Goal: Task Accomplishment & Management: Manage account settings

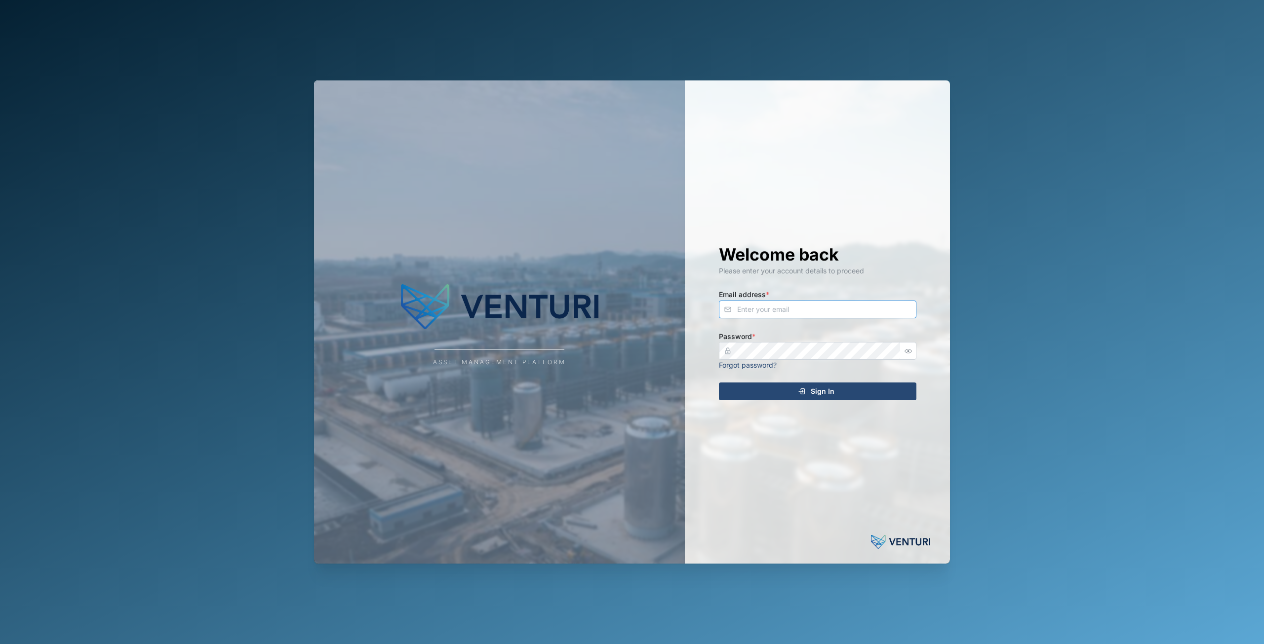
type input "[EMAIL_ADDRESS][DOMAIN_NAME]"
click at [839, 389] on div "Sign In" at bounding box center [816, 391] width 182 height 17
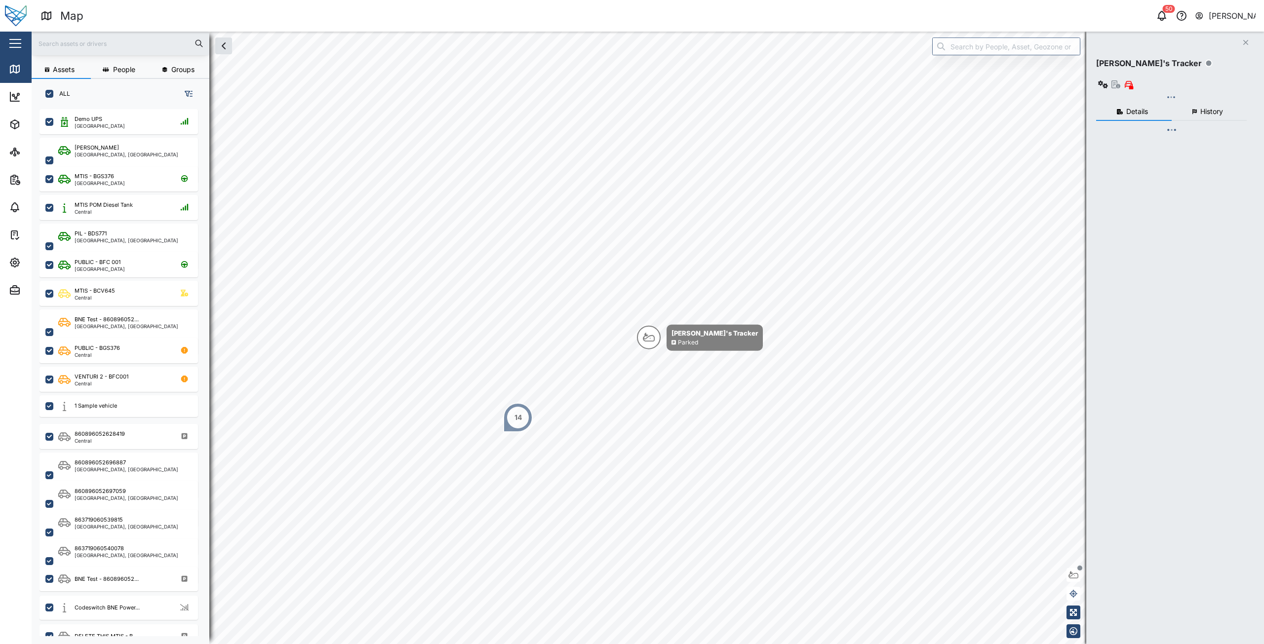
click at [124, 53] on div at bounding box center [121, 44] width 178 height 24
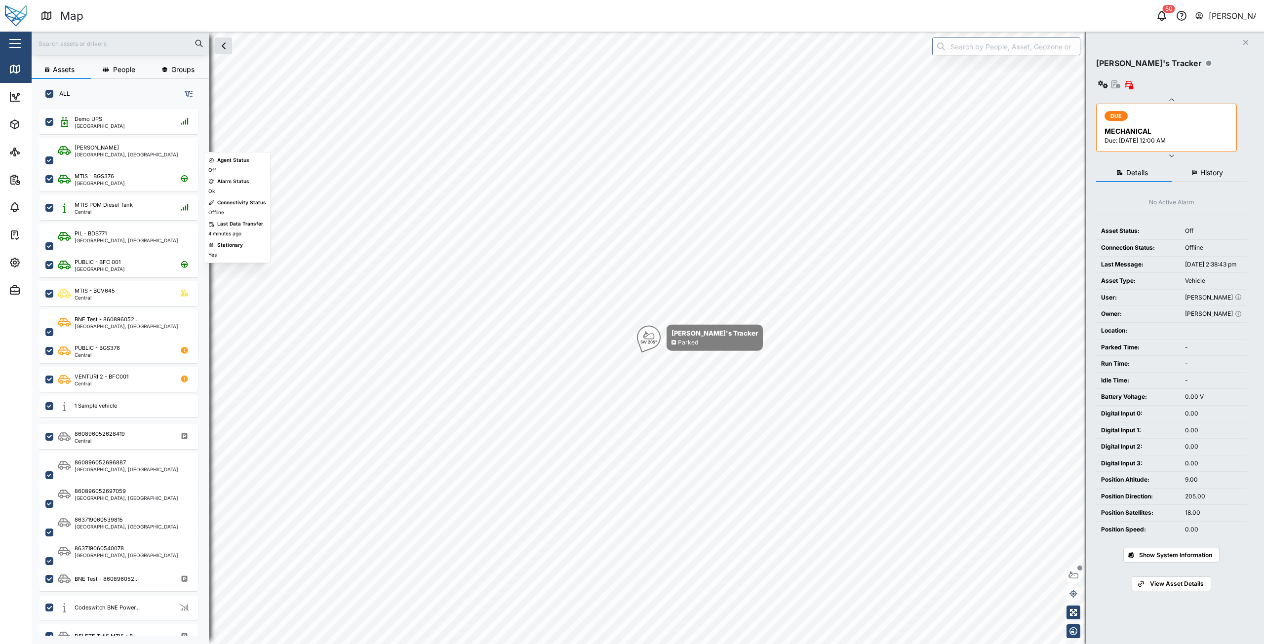
click at [91, 48] on input "text" at bounding box center [121, 43] width 166 height 15
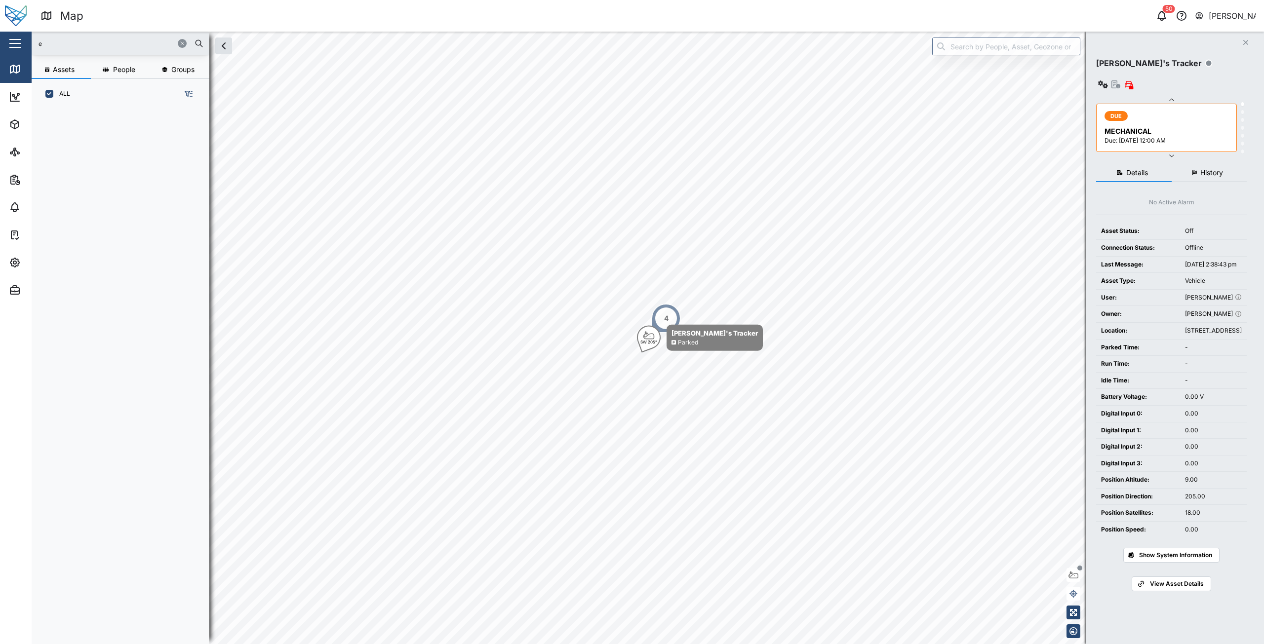
type input "ev"
click at [1031, 51] on input "search" at bounding box center [1006, 47] width 148 height 18
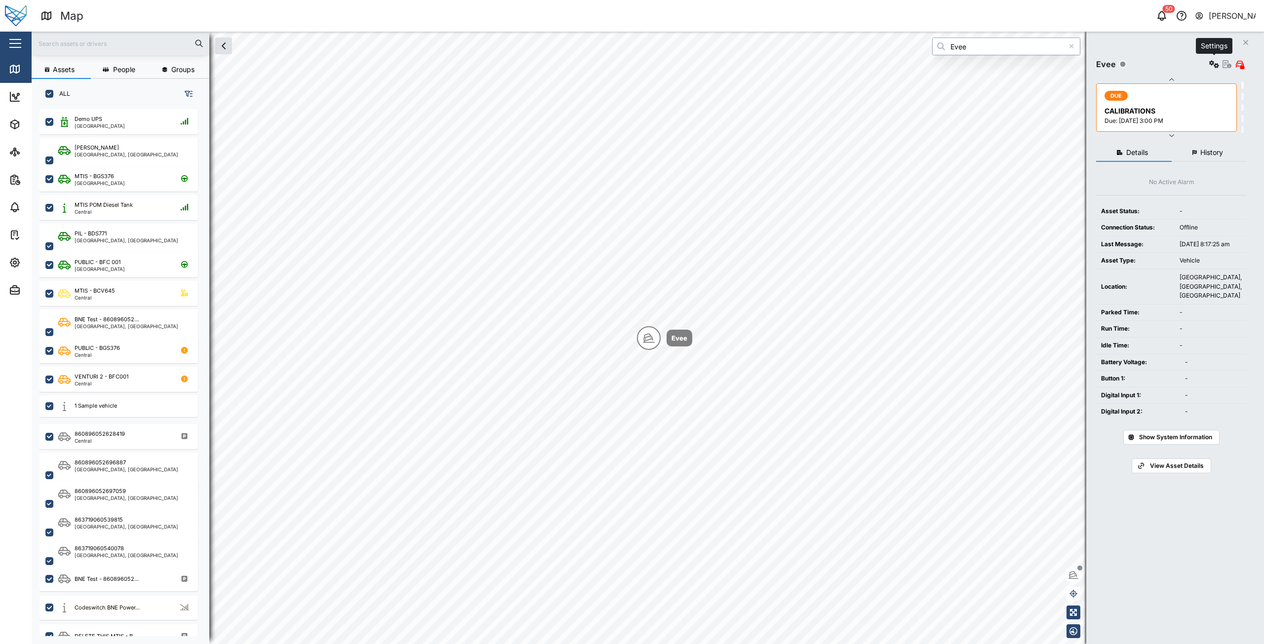
type input "Evee"
click at [1216, 66] on icon "button" at bounding box center [1214, 64] width 10 height 8
click at [1175, 91] on div "Configure" at bounding box center [1178, 87] width 69 height 11
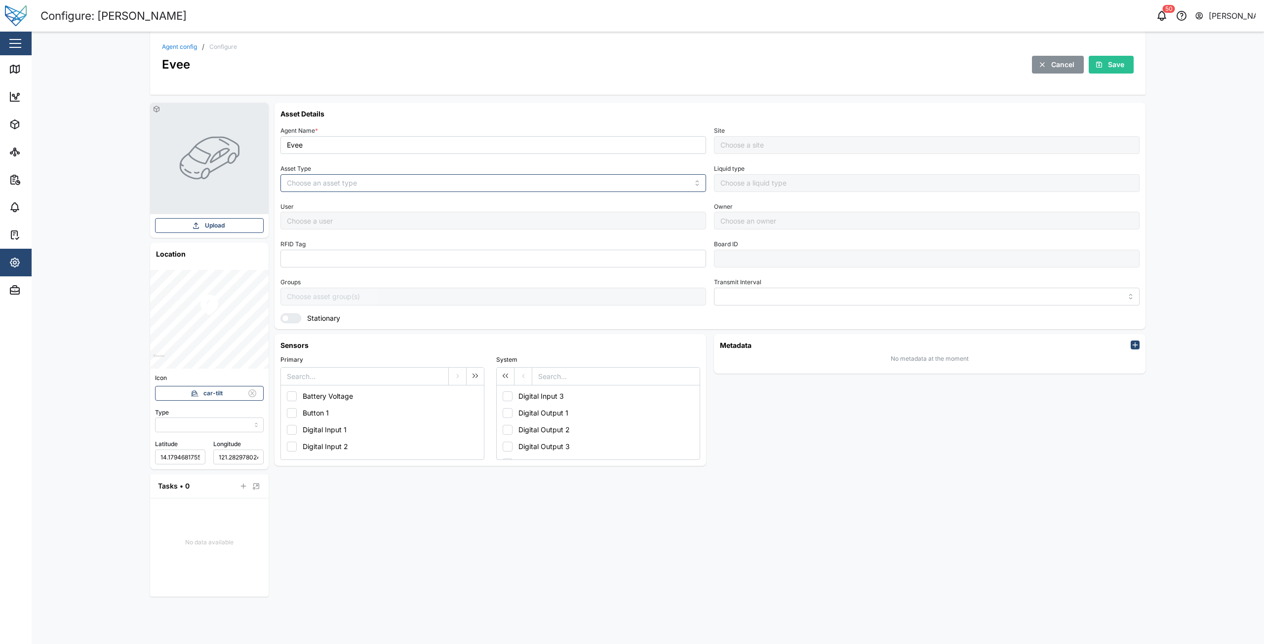
type input "MANUAL"
type input "VEHICLE"
type input "5 minutes"
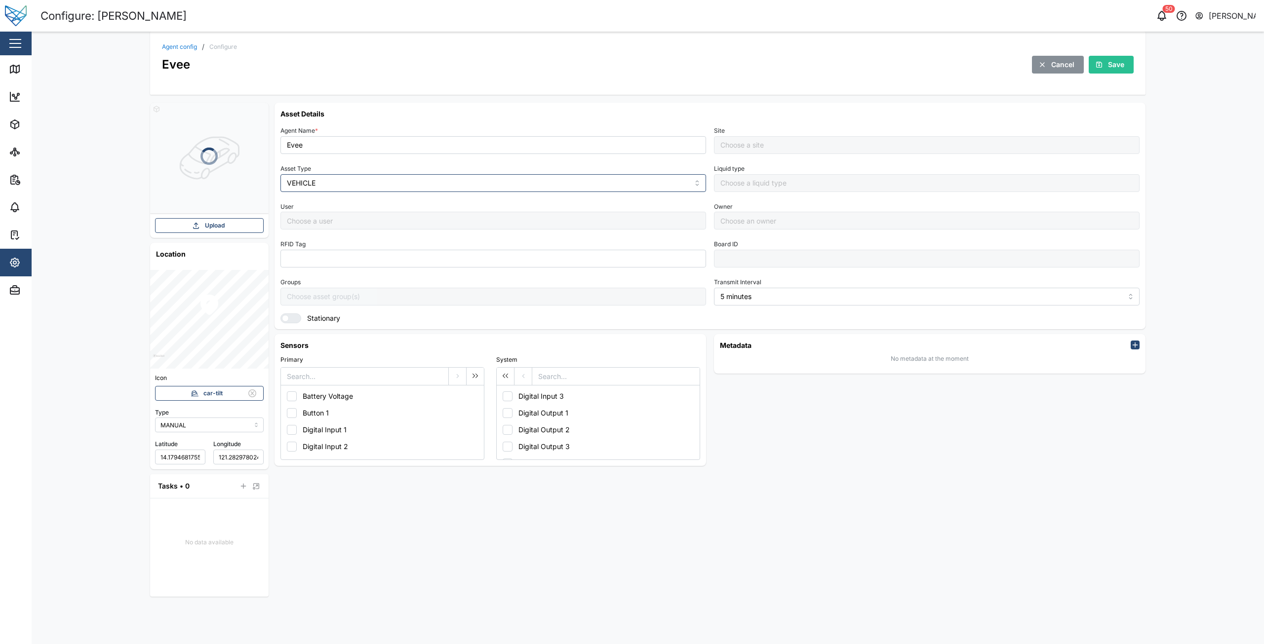
type input "B1"
type input "MANUAL"
type input "VEHICLE"
type input "5 minutes"
type input "B1"
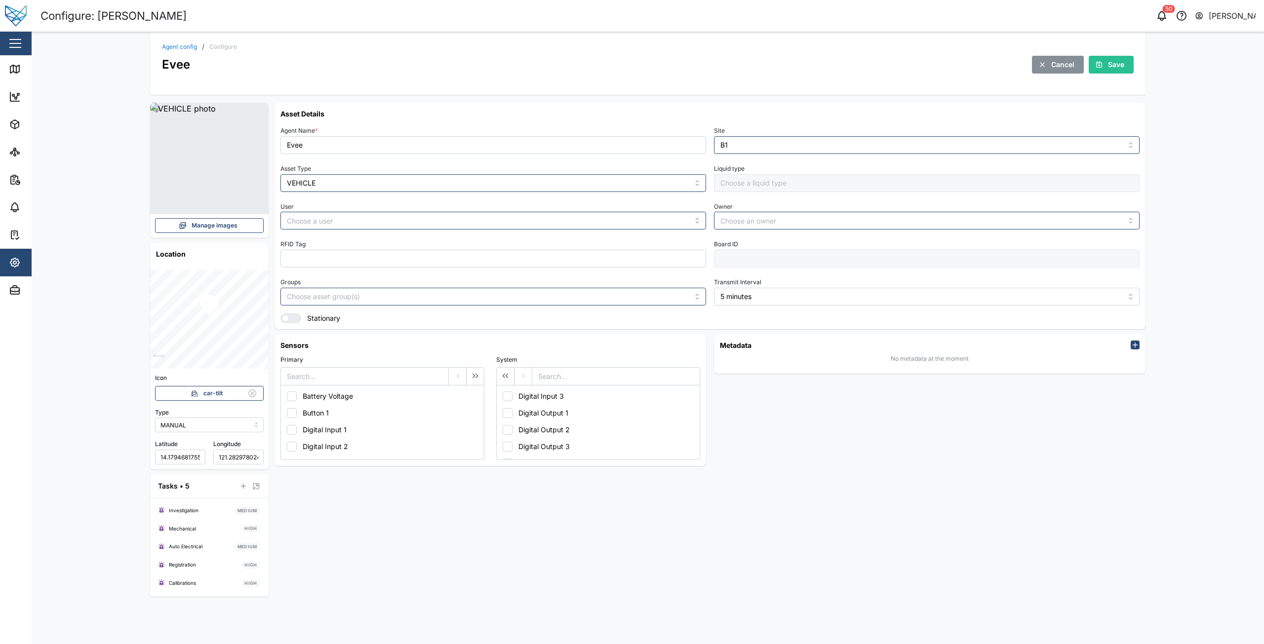
click at [218, 229] on span "Manage images" at bounding box center [215, 226] width 46 height 14
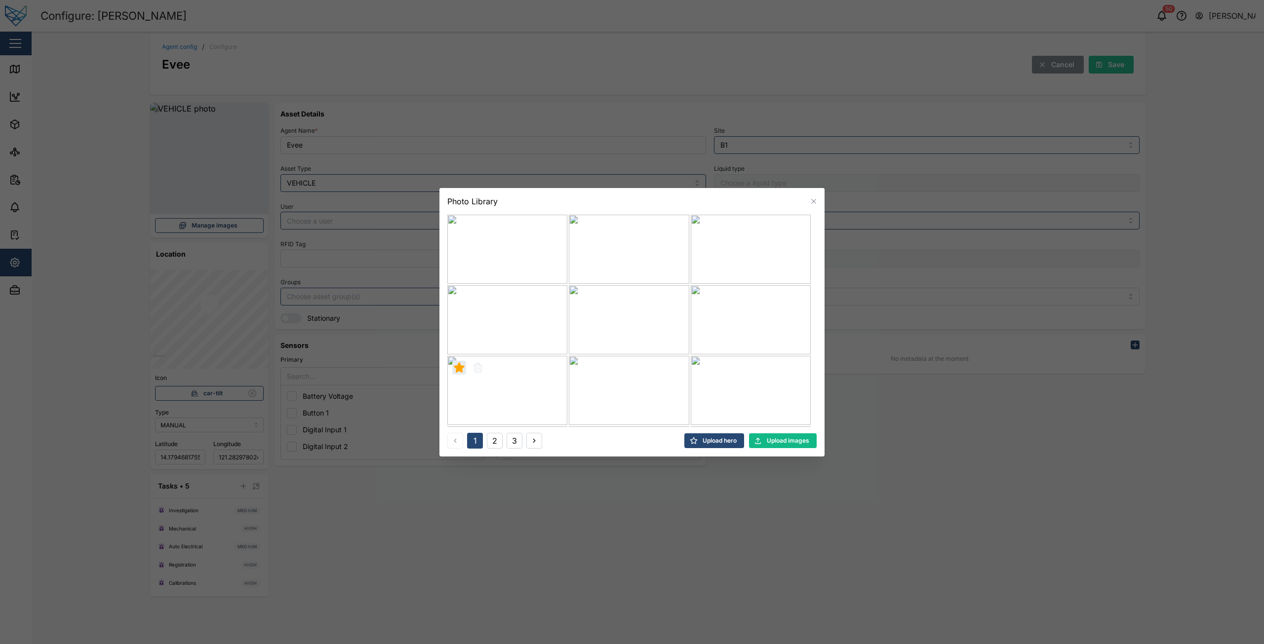
click at [278, 249] on div at bounding box center [632, 322] width 1264 height 644
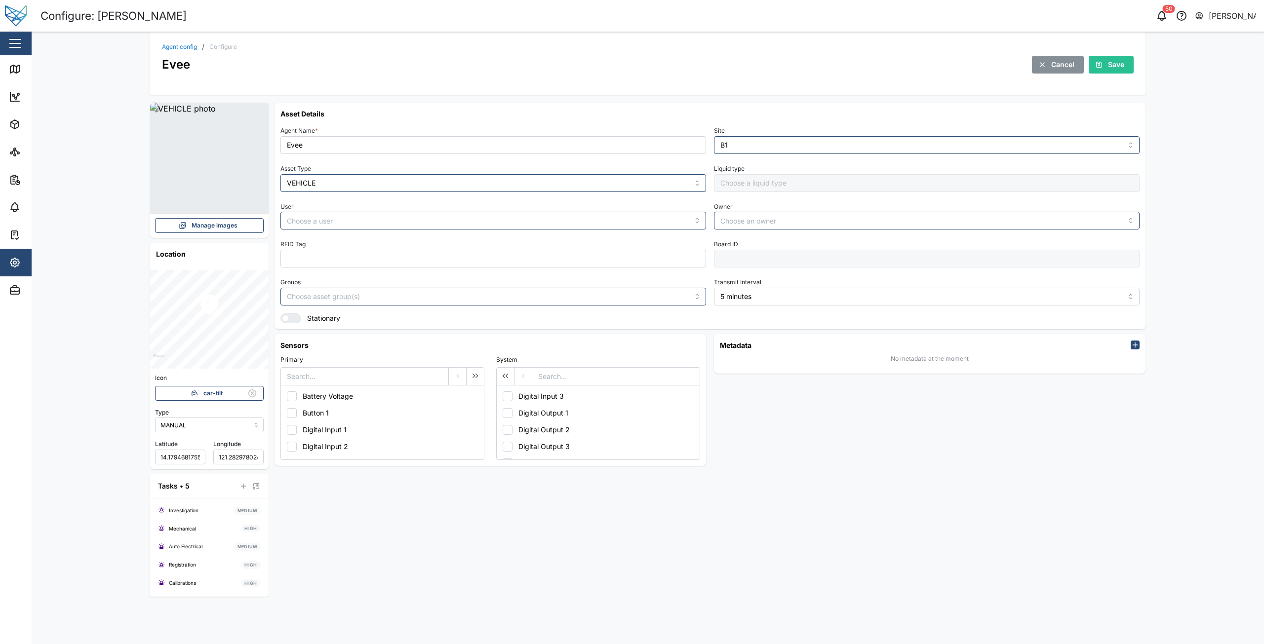
click at [217, 226] on span "Manage images" at bounding box center [215, 226] width 46 height 14
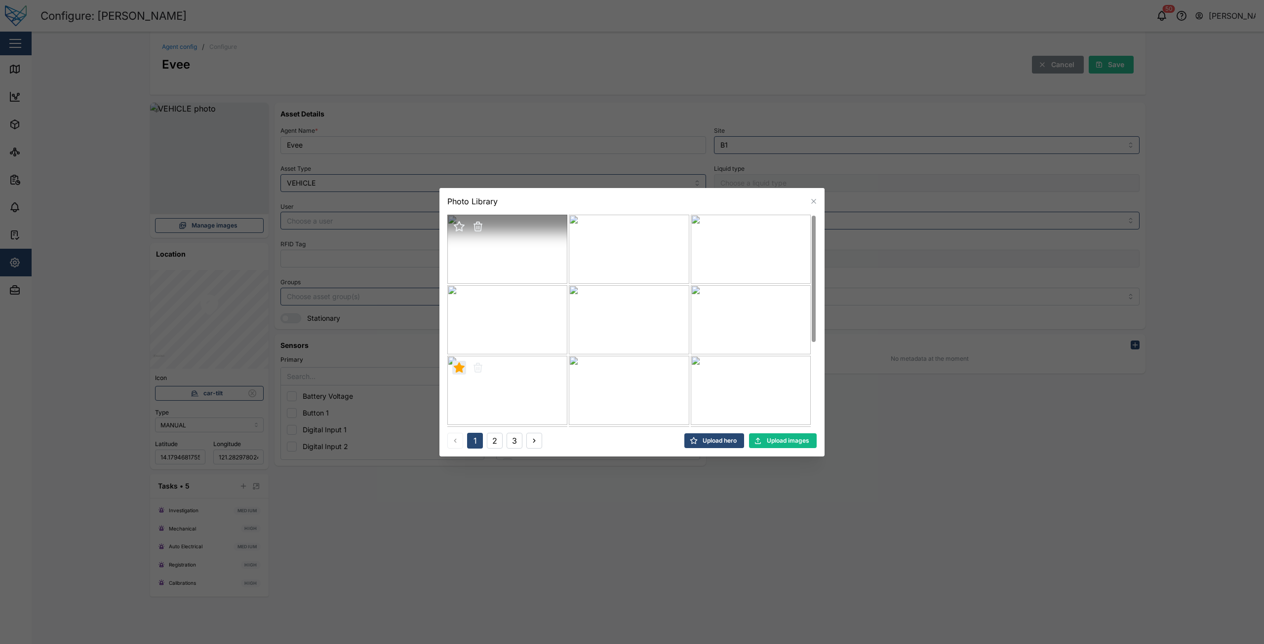
click at [478, 228] on icon "button" at bounding box center [478, 227] width 7 height 7
click at [459, 260] on icon "button" at bounding box center [462, 258] width 7 height 5
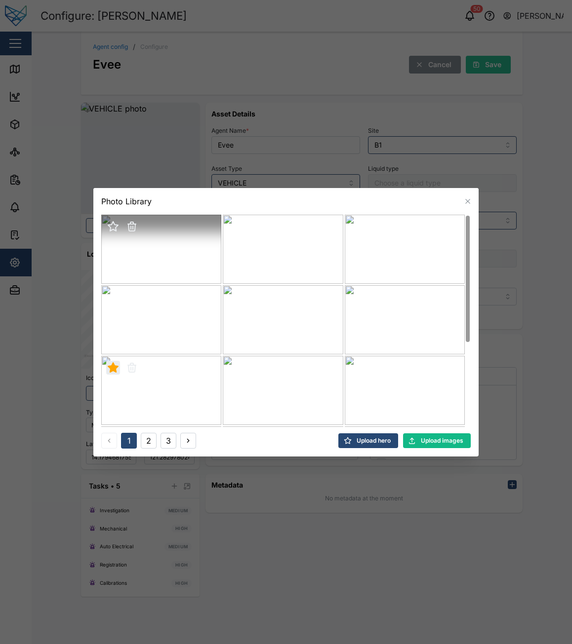
click at [131, 228] on icon "button" at bounding box center [131, 227] width 7 height 7
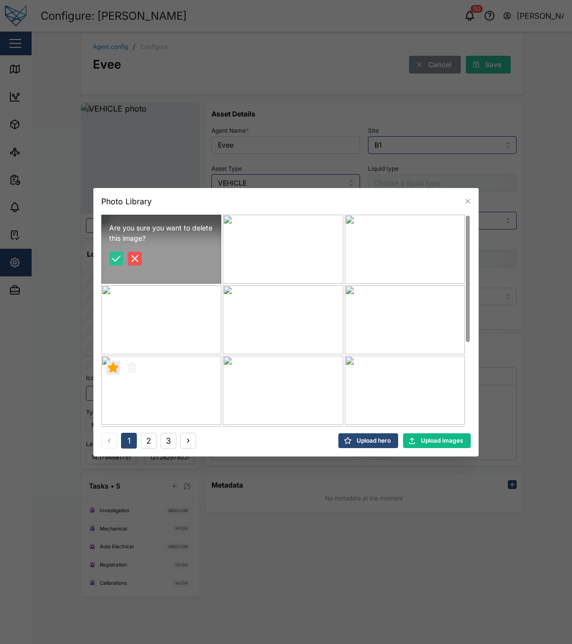
click at [118, 260] on icon "button" at bounding box center [116, 259] width 12 height 12
click at [172, 206] on div "Photo Library" at bounding box center [285, 201] width 385 height 27
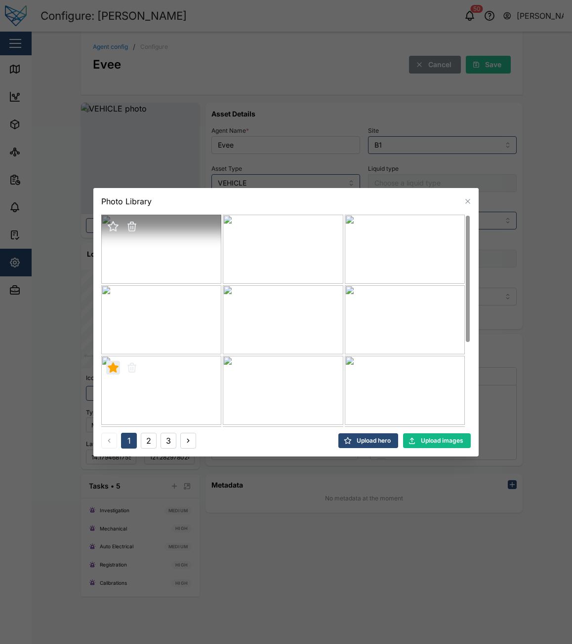
click at [111, 230] on icon "button" at bounding box center [113, 226] width 10 height 9
click at [439, 163] on div at bounding box center [286, 322] width 572 height 644
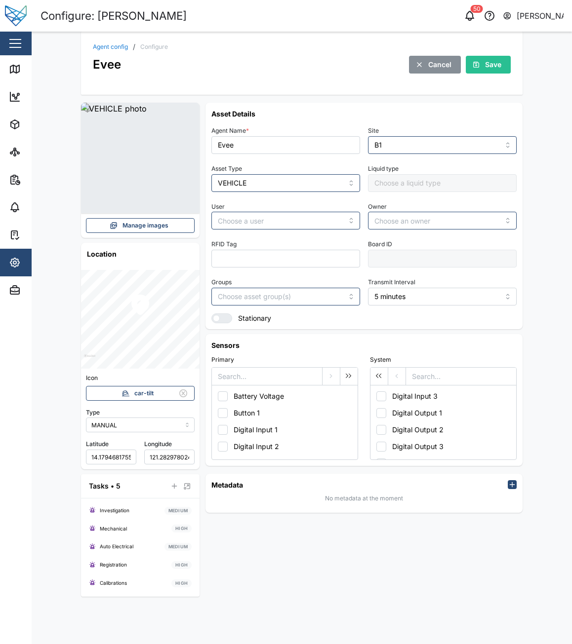
click at [146, 166] on img at bounding box center [140, 158] width 119 height 111
click at [112, 48] on link "Agent config" at bounding box center [110, 47] width 35 height 6
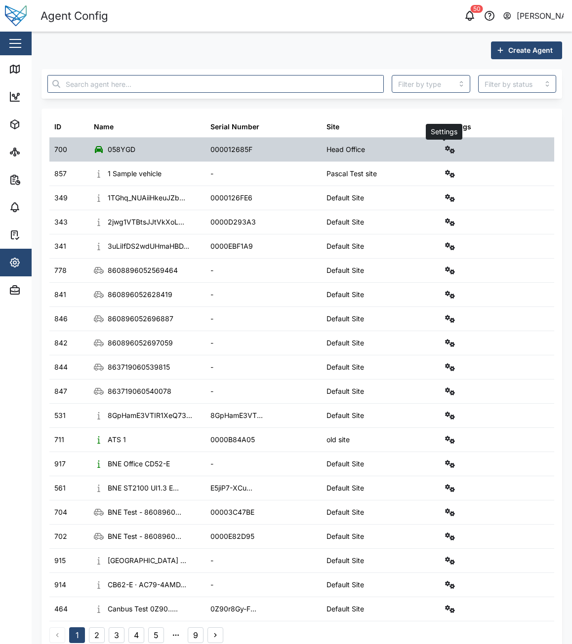
click at [448, 150] on icon "button" at bounding box center [450, 150] width 10 height 8
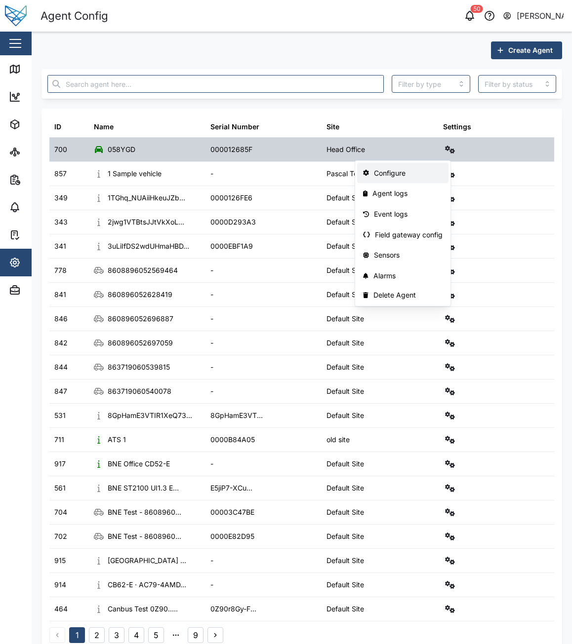
click at [419, 171] on div "Configure" at bounding box center [408, 173] width 69 height 11
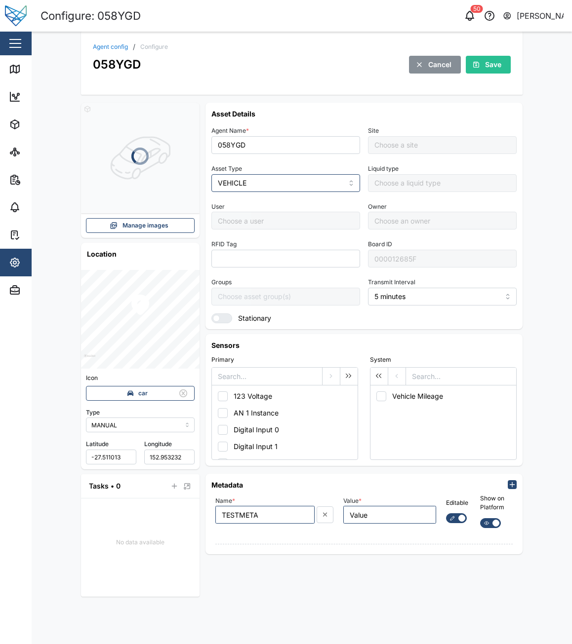
type input "Head Office"
type input "Grant Lay"
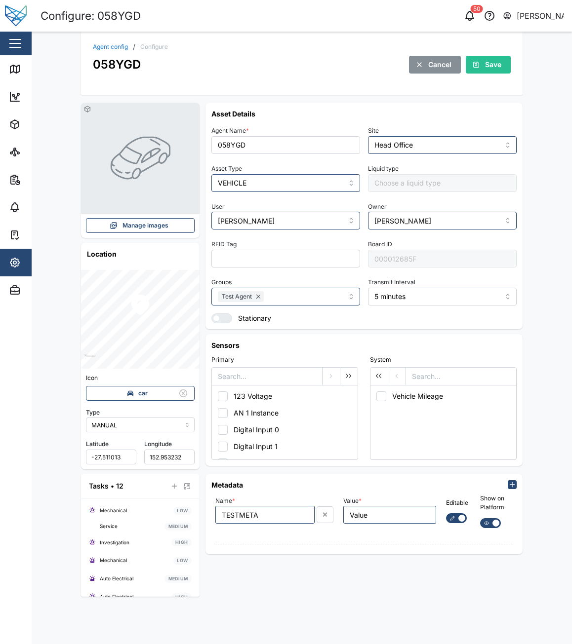
click at [174, 227] on div "Manage images" at bounding box center [139, 226] width 96 height 14
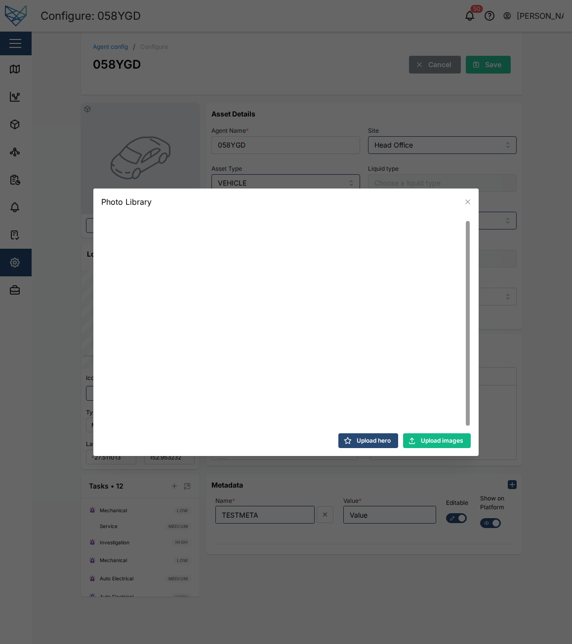
scroll to position [5, 0]
click at [460, 203] on div "Photo Library" at bounding box center [285, 202] width 385 height 27
click at [466, 202] on icon "button" at bounding box center [468, 202] width 8 height 8
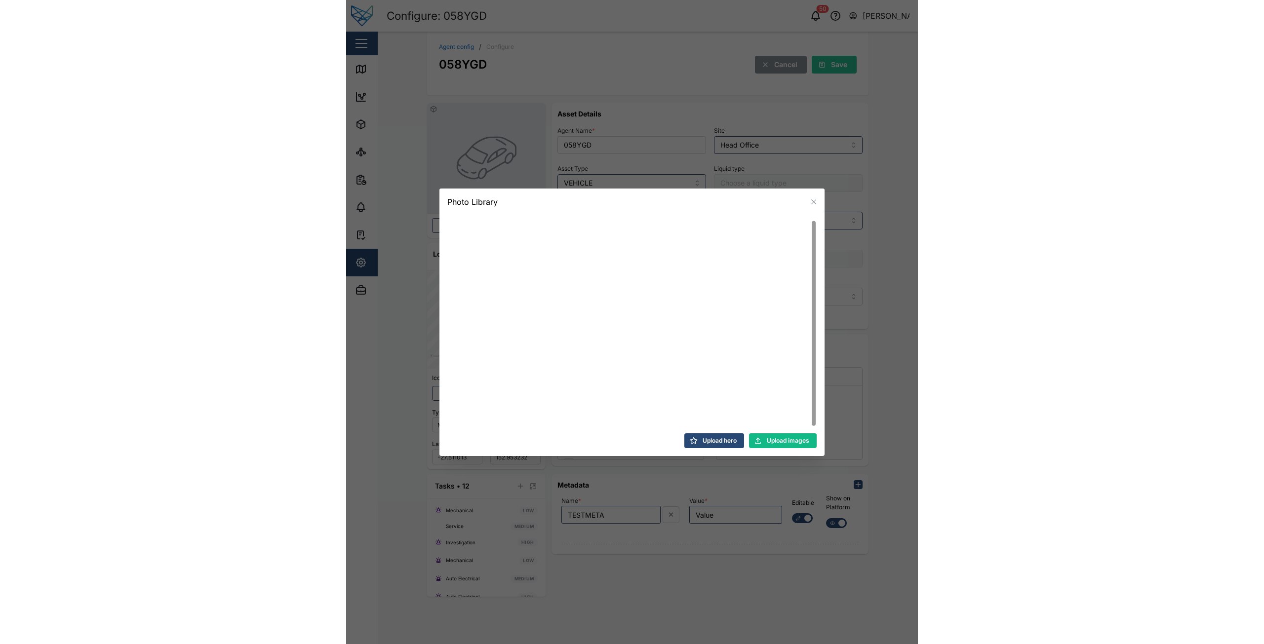
scroll to position [5, 0]
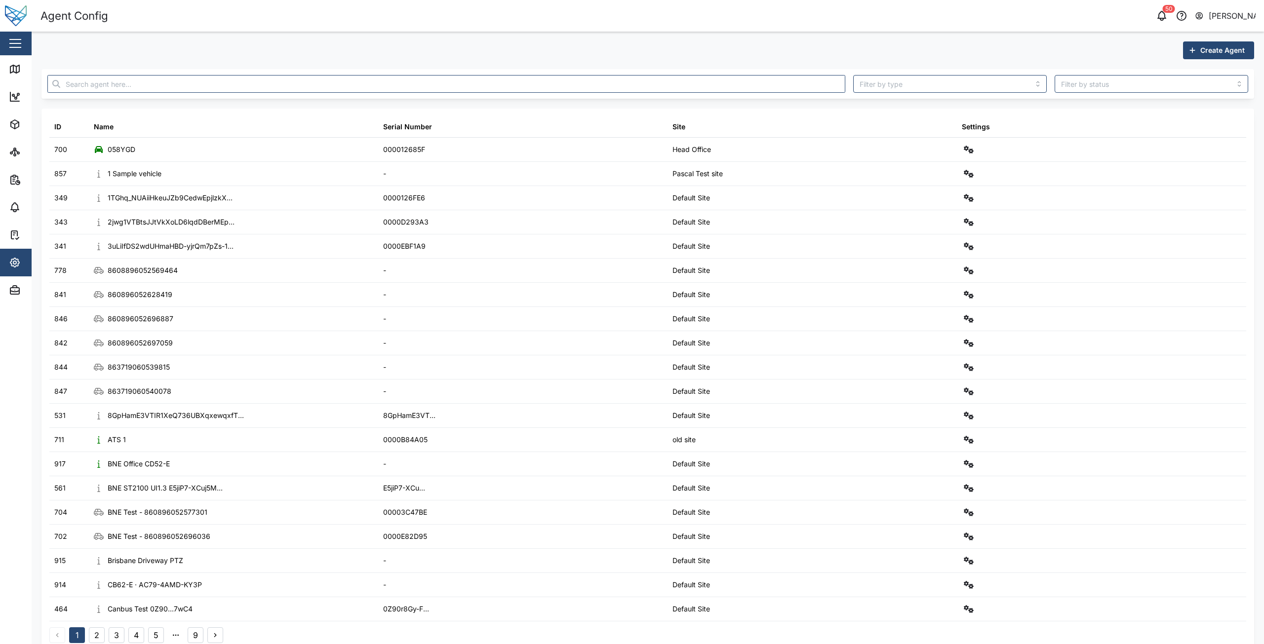
click at [141, 94] on div at bounding box center [446, 84] width 806 height 26
click at [147, 86] on input "text" at bounding box center [446, 84] width 798 height 18
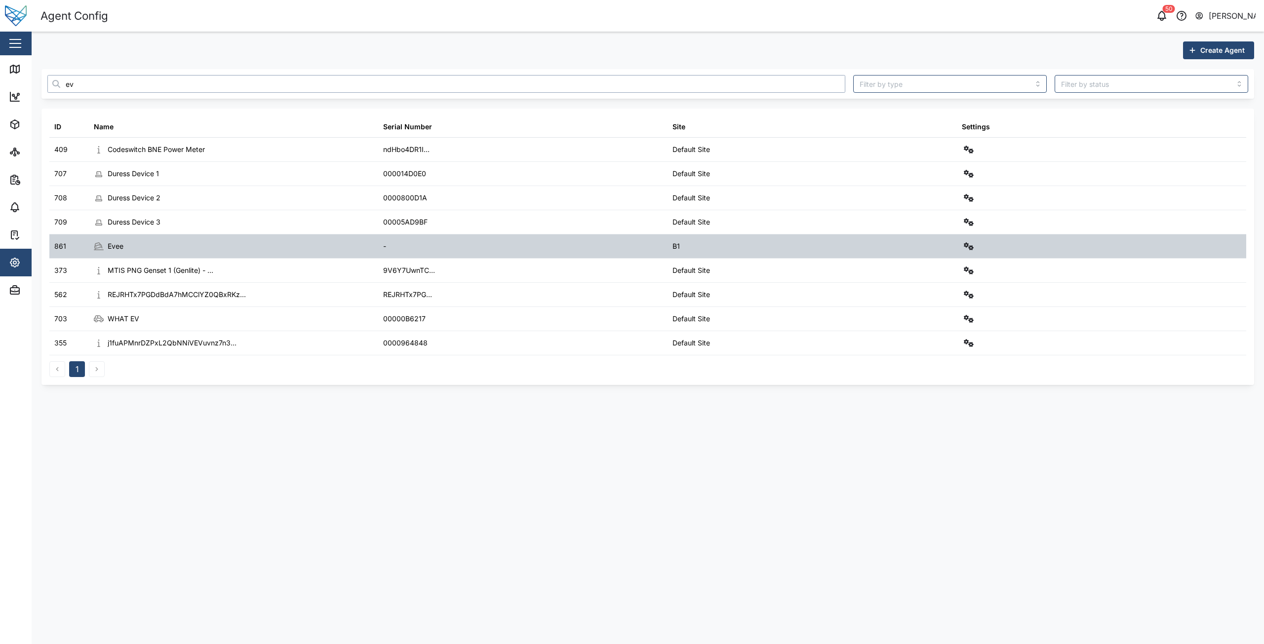
type input "ev"
click at [969, 250] on button "button" at bounding box center [969, 247] width 14 height 14
click at [950, 271] on div "Configure" at bounding box center [933, 270] width 69 height 11
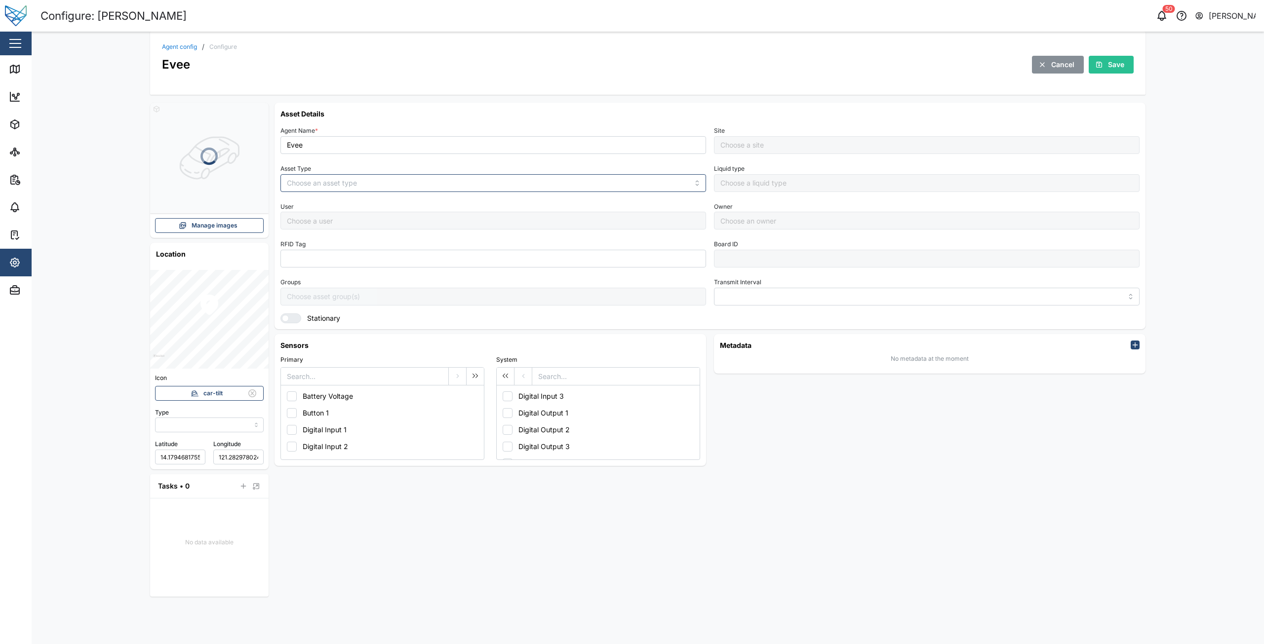
type input "MANUAL"
type input "VEHICLE"
type input "5 minutes"
type input "B1"
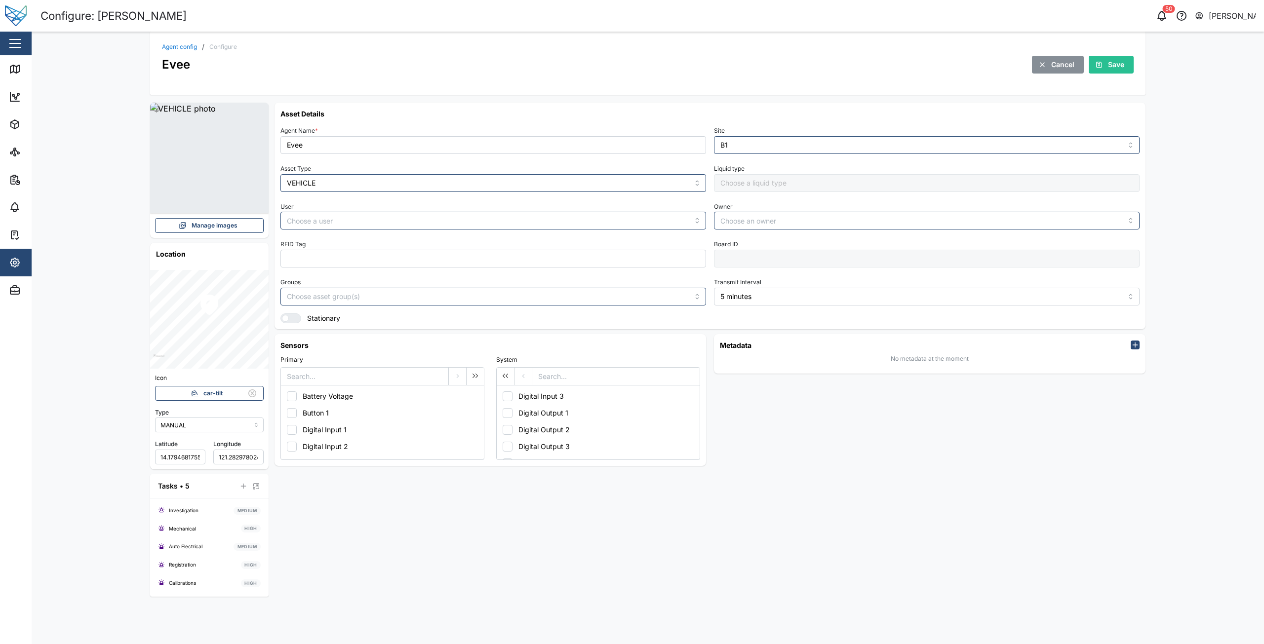
click at [210, 225] on span "Manage images" at bounding box center [215, 226] width 46 height 14
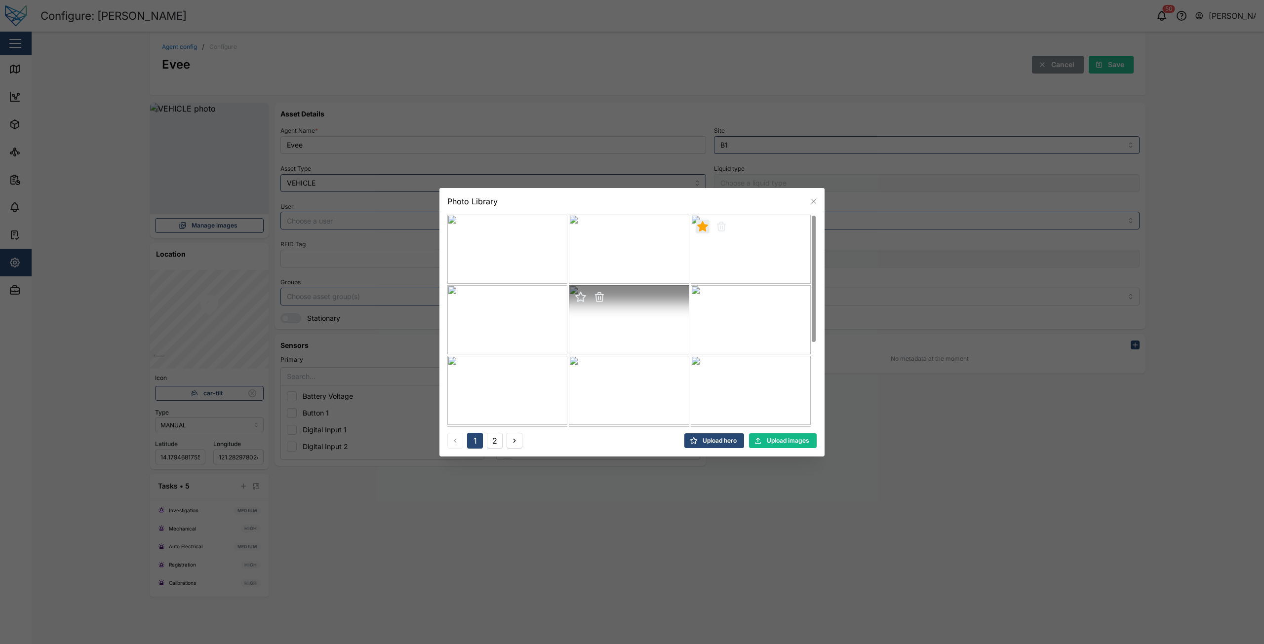
click at [583, 298] on icon "button" at bounding box center [581, 296] width 10 height 9
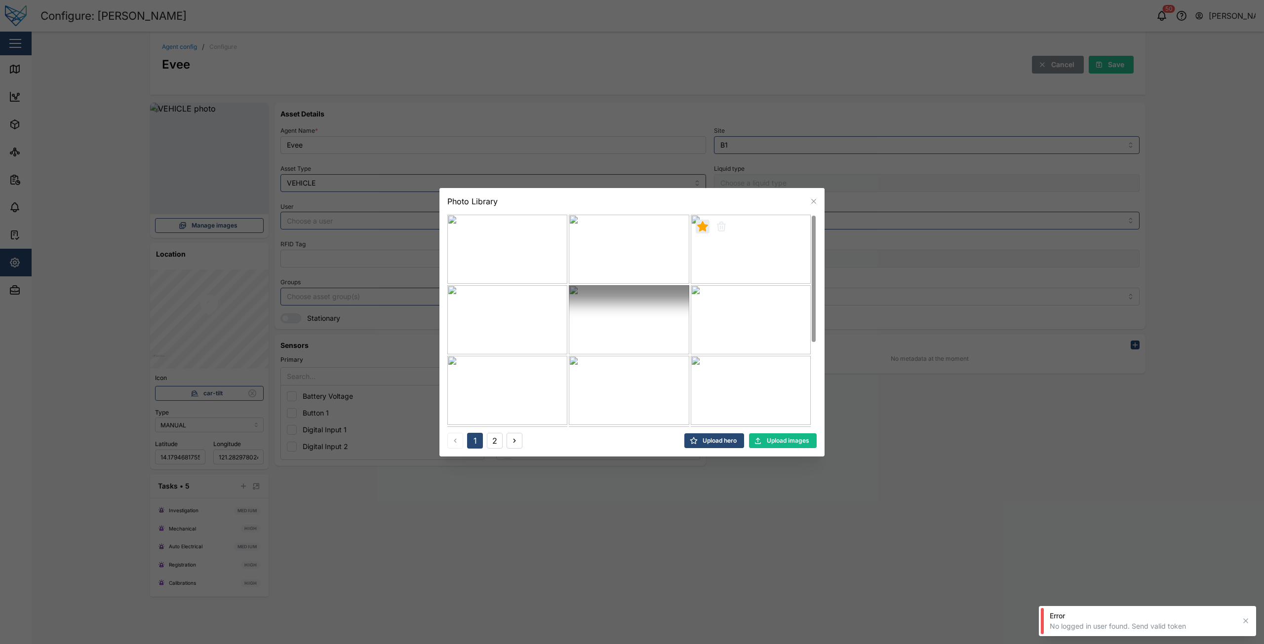
click at [390, 549] on div at bounding box center [632, 322] width 1264 height 644
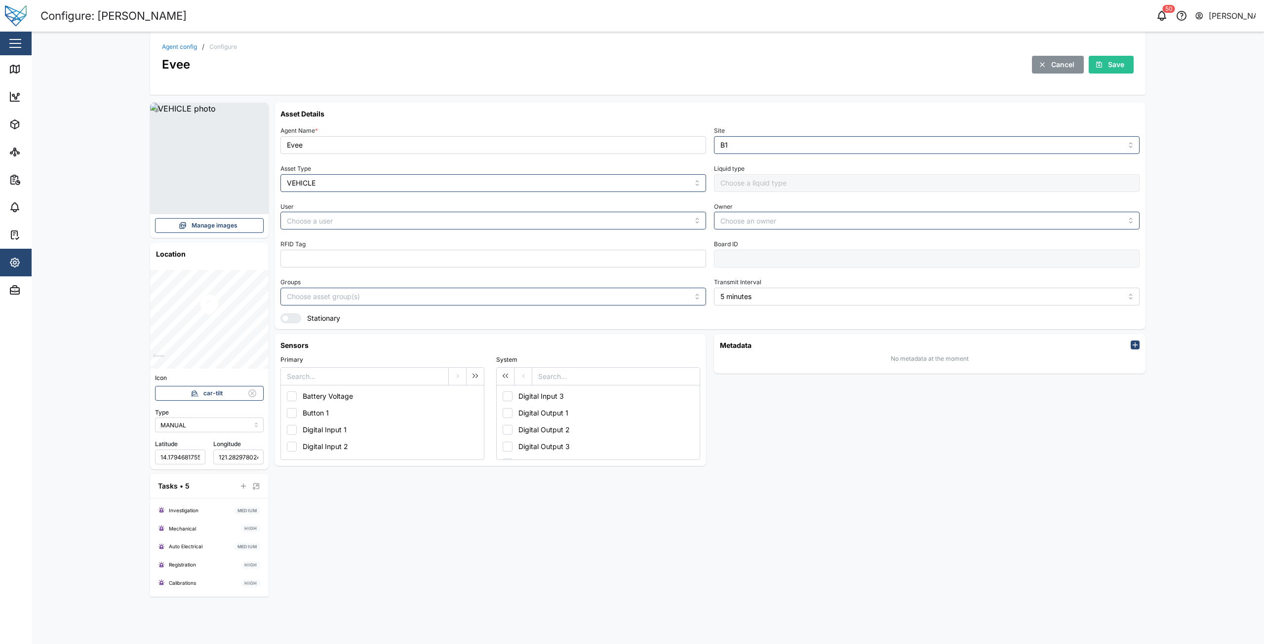
click at [208, 222] on span "Manage images" at bounding box center [215, 226] width 46 height 14
